Goal: Transaction & Acquisition: Purchase product/service

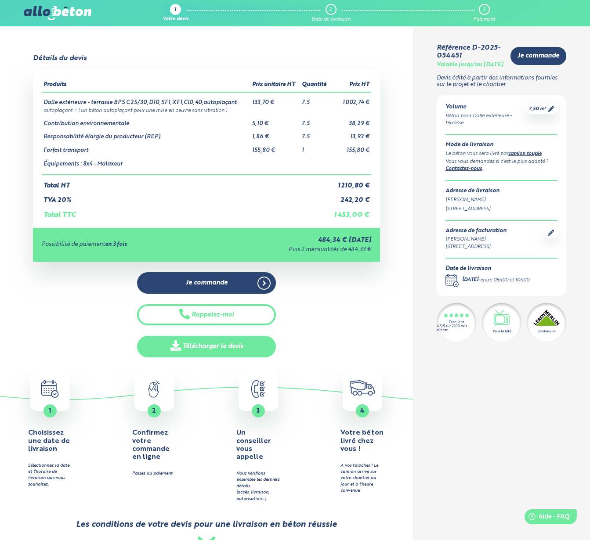
click at [204, 341] on link "Télécharger le devis" at bounding box center [206, 347] width 139 height 22
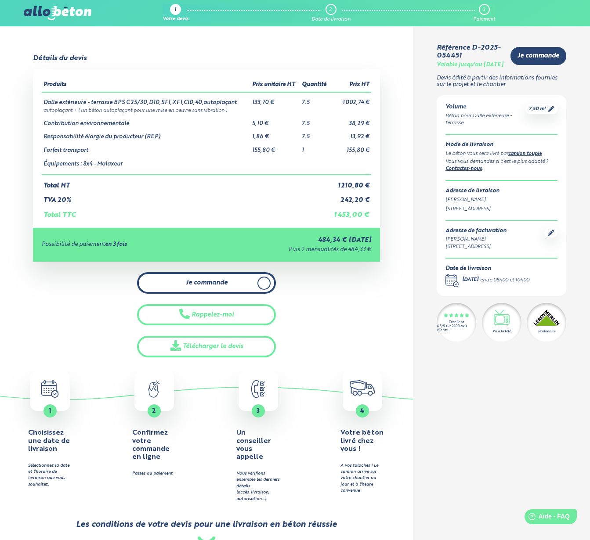
click at [216, 279] on span "Je commande" at bounding box center [207, 282] width 42 height 7
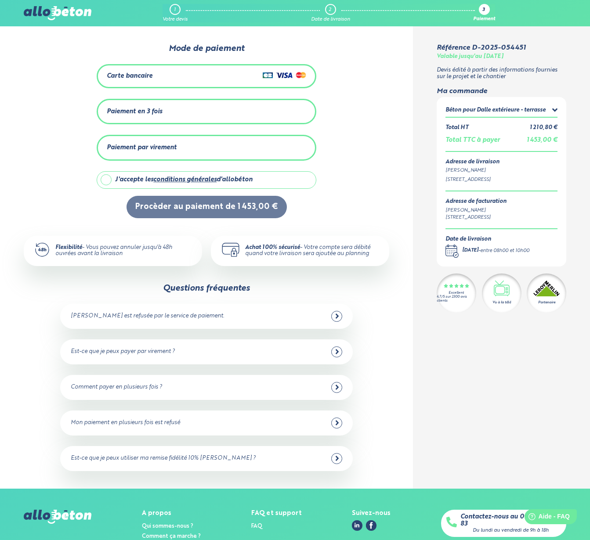
click at [108, 176] on label "J'accepte les conditions générales d'allobéton" at bounding box center [207, 180] width 220 height 18
checkbox input "true"
drag, startPoint x: 165, startPoint y: 147, endPoint x: 176, endPoint y: 149, distance: 11.2
click at [165, 147] on div "Paiement par virement" at bounding box center [142, 147] width 70 height 7
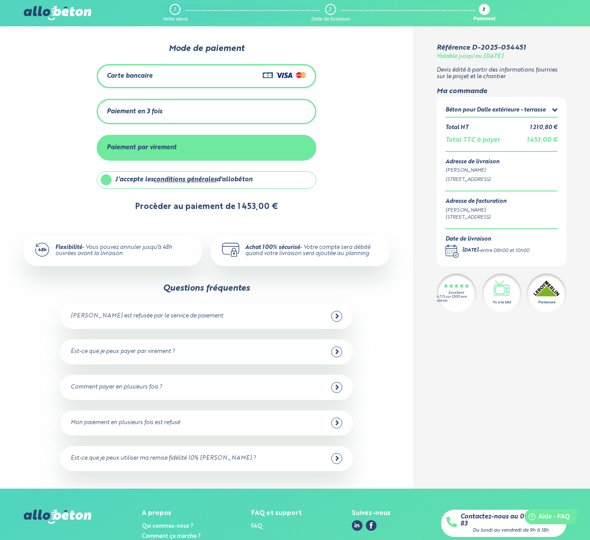
click at [232, 205] on button "Procèder au paiement de 1 453,00 €" at bounding box center [207, 207] width 160 height 22
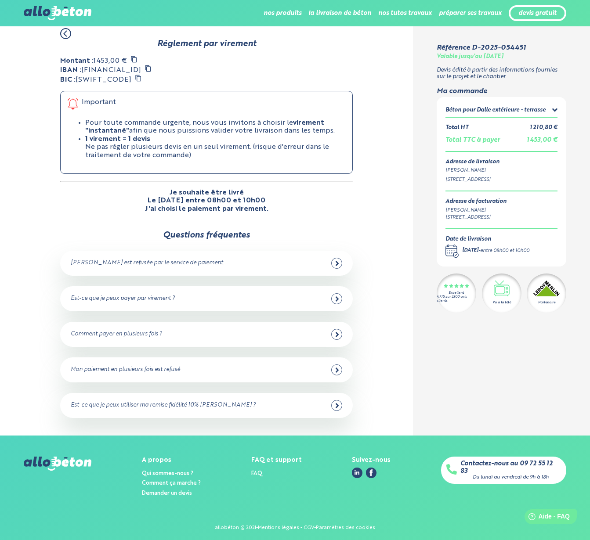
scroll to position [25, 0]
click at [336, 402] on icon at bounding box center [337, 406] width 4 height 8
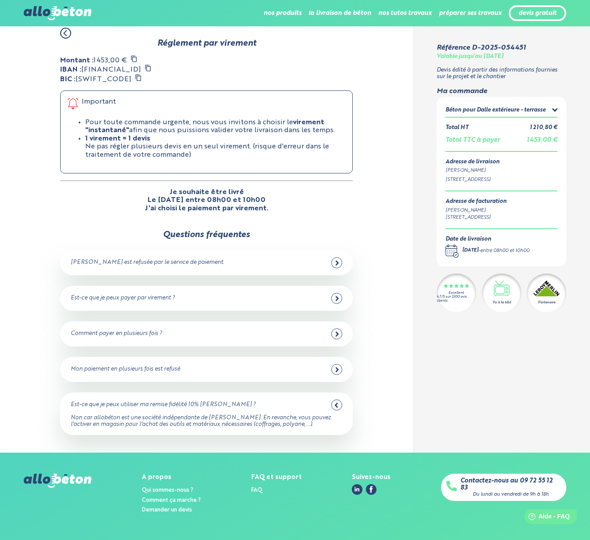
click at [336, 403] on icon at bounding box center [336, 405] width 3 height 5
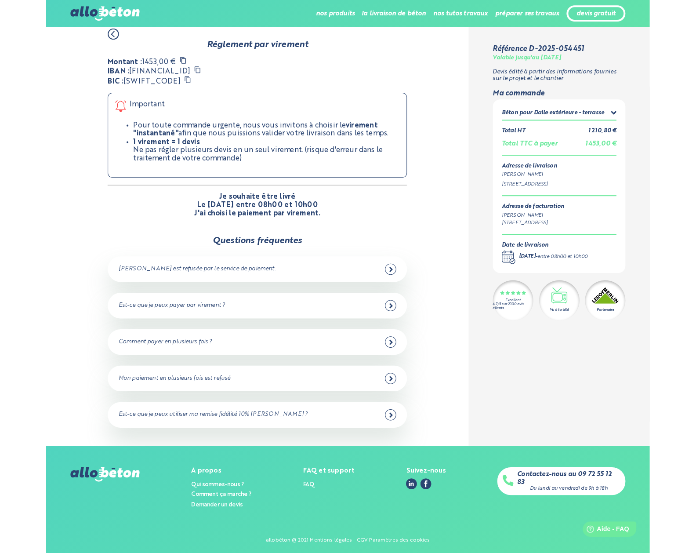
scroll to position [13, 0]
